Goal: Check status: Check status

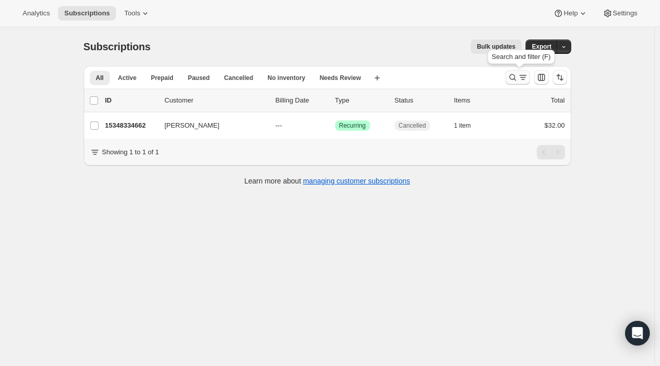
click at [523, 76] on icon "Search and filter results" at bounding box center [523, 77] width 10 height 10
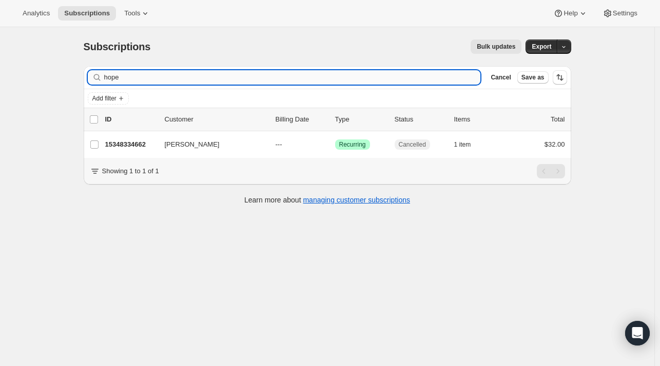
click at [174, 74] on input "hope" at bounding box center [292, 77] width 377 height 14
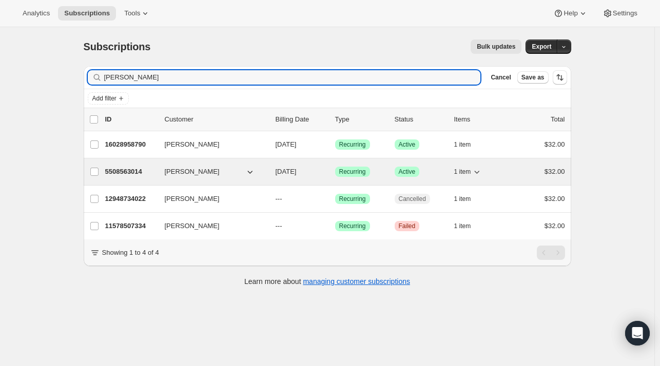
type input "[PERSON_NAME]"
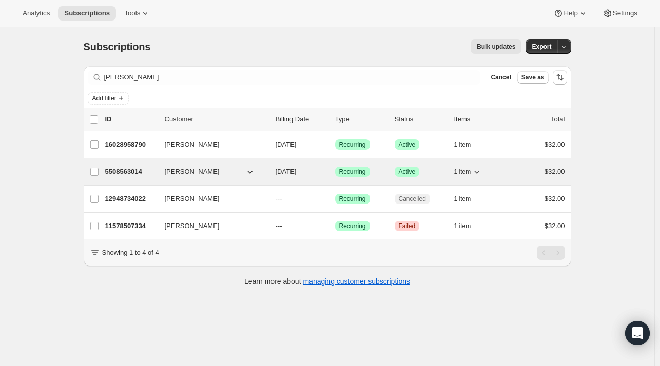
click at [141, 171] on p "5508563014" at bounding box center [130, 172] width 51 height 10
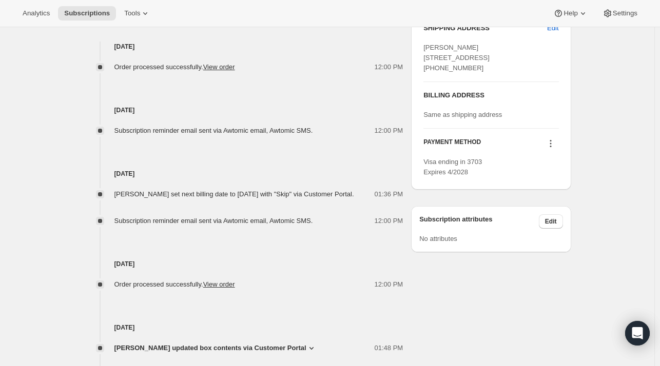
scroll to position [475, 0]
